Goal: Navigation & Orientation: Find specific page/section

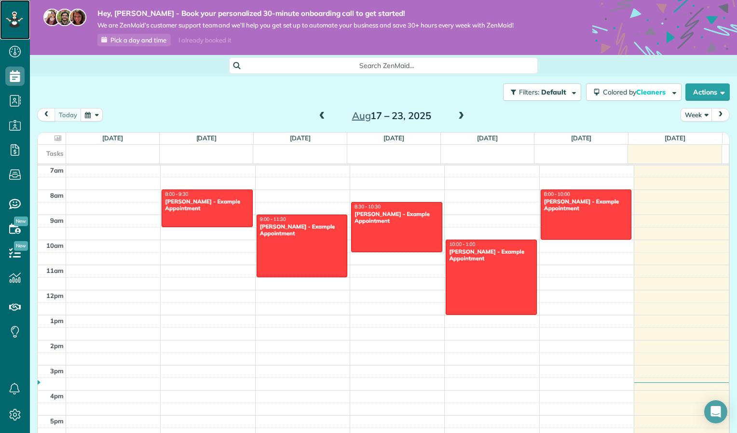
click at [18, 19] on rect at bounding box center [17, 19] width 3 height 3
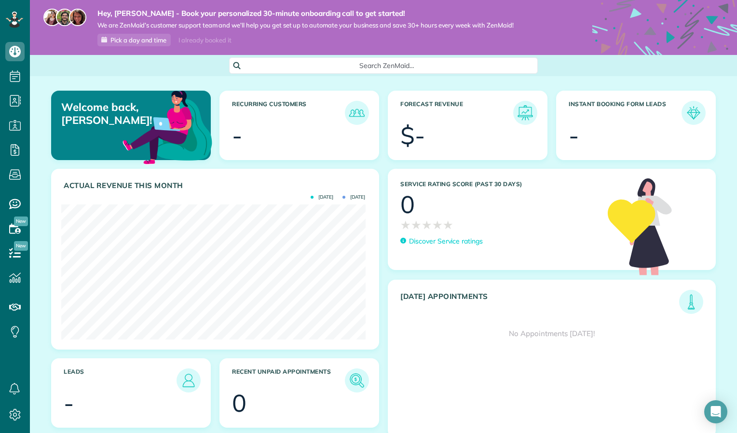
scroll to position [42, 0]
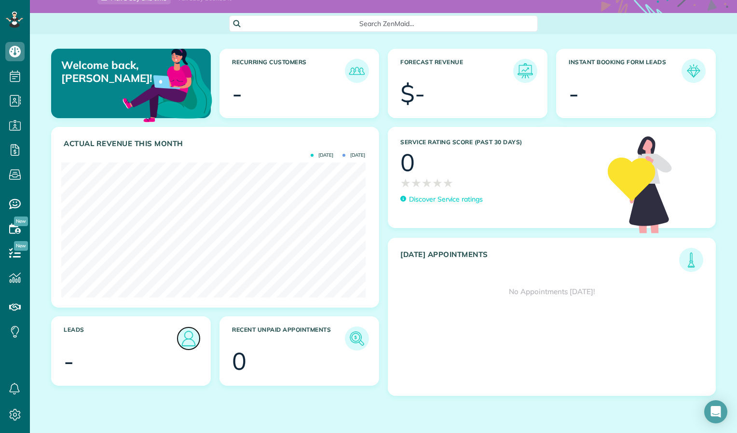
click at [196, 341] on img at bounding box center [188, 338] width 22 height 22
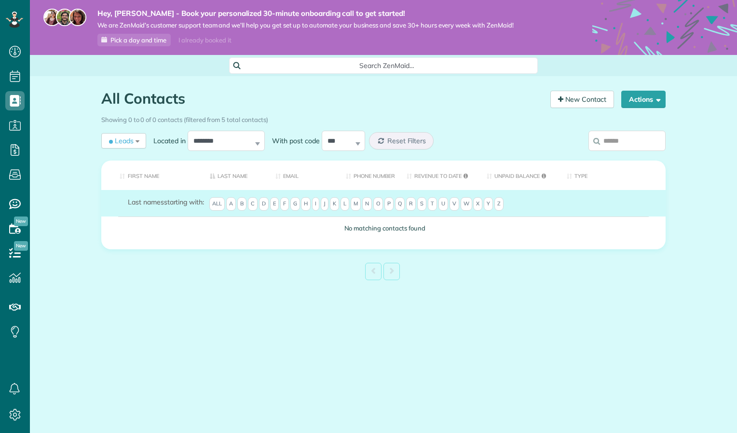
scroll to position [4, 4]
click at [13, 54] on icon at bounding box center [14, 51] width 19 height 19
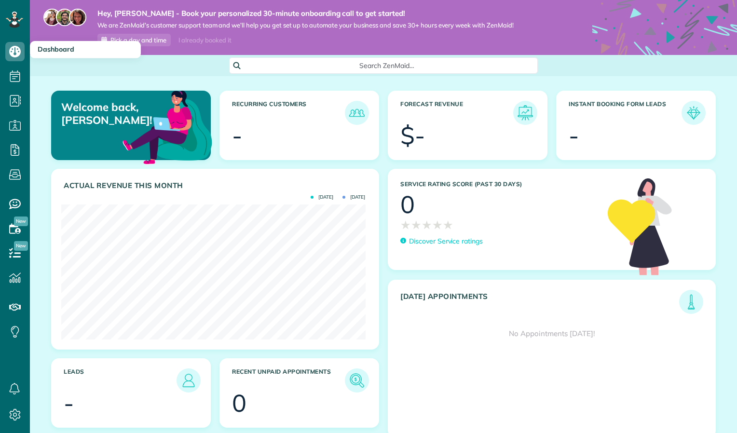
scroll to position [135, 304]
click at [13, 53] on use at bounding box center [15, 52] width 12 height 12
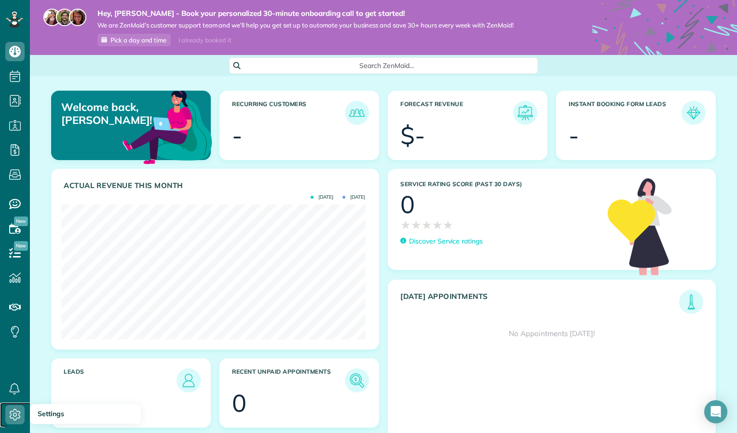
click at [21, 408] on icon at bounding box center [14, 414] width 19 height 19
